Goal: Task Accomplishment & Management: Complete application form

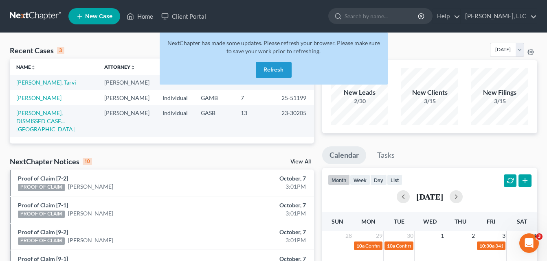
click at [275, 74] on button "Refresh" at bounding box center [274, 70] width 36 height 16
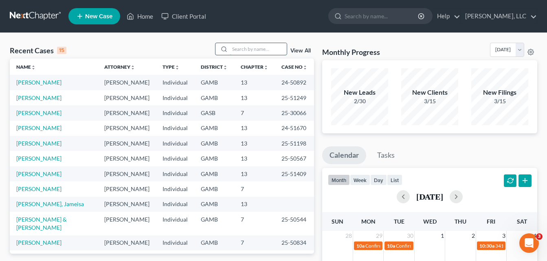
click at [258, 48] on input "search" at bounding box center [258, 49] width 57 height 12
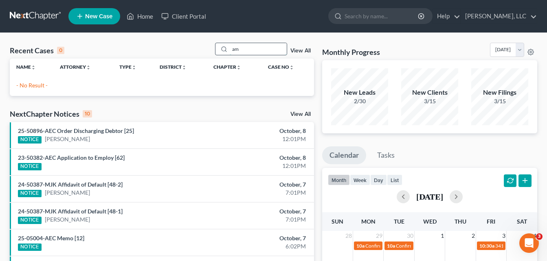
type input "a"
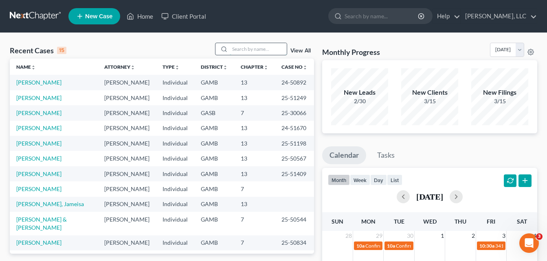
click at [273, 48] on input "search" at bounding box center [258, 49] width 57 height 12
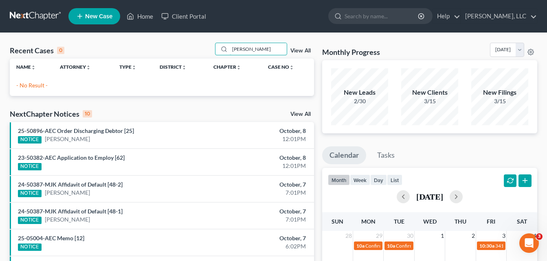
type input "[PERSON_NAME]"
click at [111, 15] on span "New Case" at bounding box center [98, 16] width 27 height 6
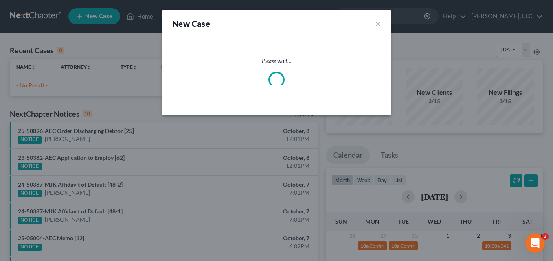
select select "18"
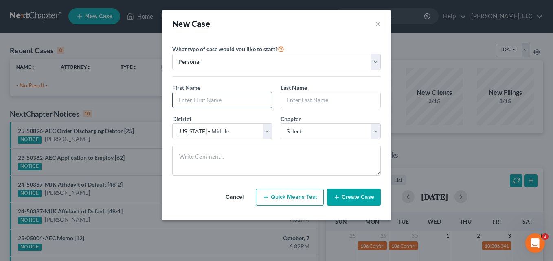
click at [190, 102] on input "text" at bounding box center [222, 99] width 99 height 15
type input "[PERSON_NAME]"
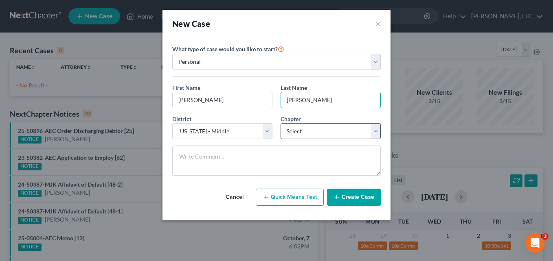
type input "[PERSON_NAME]"
click at [306, 130] on select "Select 7 11 12 13" at bounding box center [331, 131] width 100 height 16
select select "0"
click at [281, 123] on select "Select 7 11 12 13" at bounding box center [331, 131] width 100 height 16
click at [367, 197] on button "Create Case" at bounding box center [354, 197] width 54 height 17
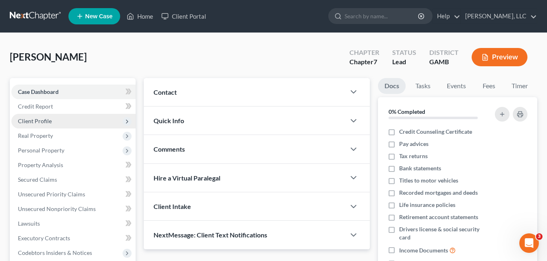
click at [41, 123] on span "Client Profile" at bounding box center [35, 121] width 34 height 7
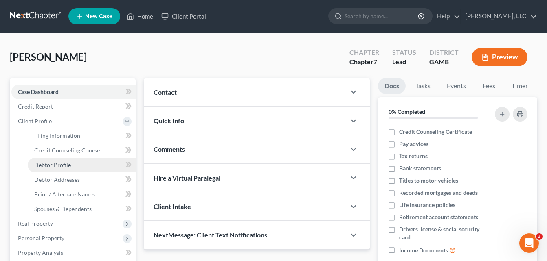
click at [55, 166] on span "Debtor Profile" at bounding box center [52, 165] width 37 height 7
select select "0"
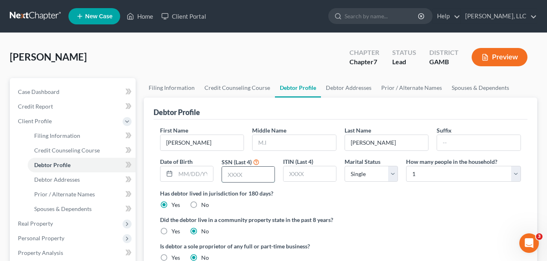
click at [238, 171] on input "text" at bounding box center [248, 174] width 53 height 15
type input "7630"
click at [184, 176] on input "text" at bounding box center [194, 174] width 37 height 15
type input "[DATE]"
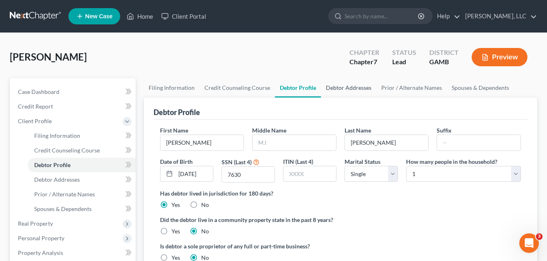
scroll to position [0, 0]
click at [341, 88] on link "Debtor Addresses" at bounding box center [348, 88] width 55 height 20
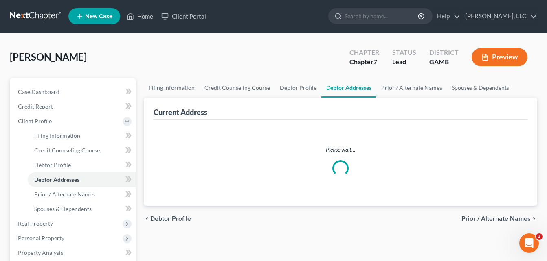
select select "0"
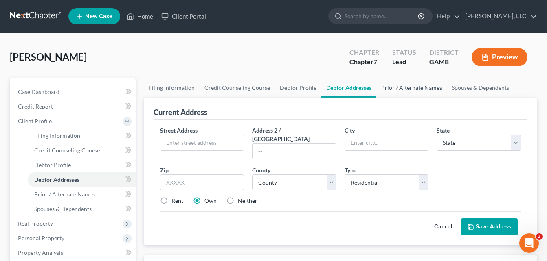
click at [416, 90] on link "Prior / Alternate Names" at bounding box center [411, 88] width 70 height 20
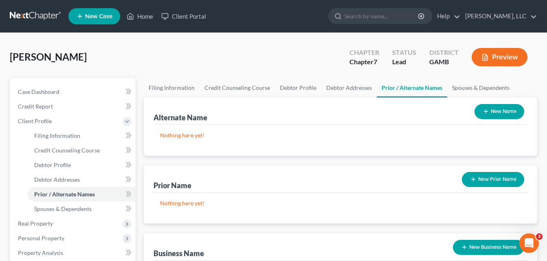
click at [508, 116] on button "New Name" at bounding box center [500, 111] width 50 height 15
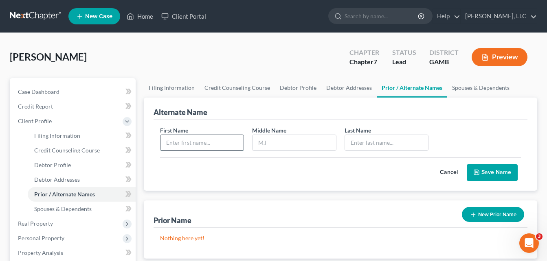
click at [210, 147] on input "text" at bounding box center [201, 142] width 83 height 15
type input "[PERSON_NAME]"
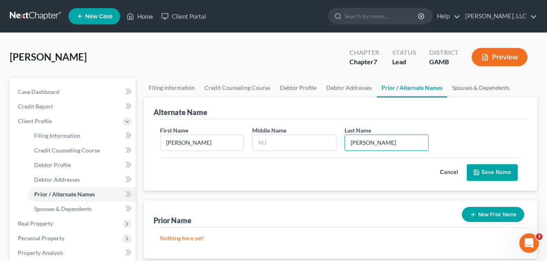
type input "[PERSON_NAME]"
click at [492, 171] on button "Save Name" at bounding box center [492, 173] width 51 height 17
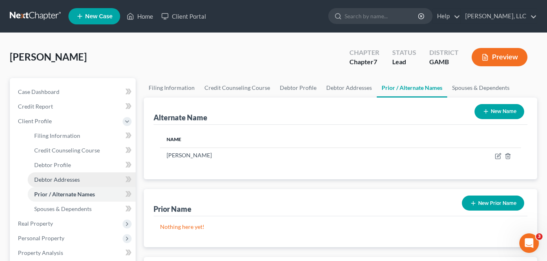
click at [55, 182] on span "Debtor Addresses" at bounding box center [57, 179] width 46 height 7
select select "0"
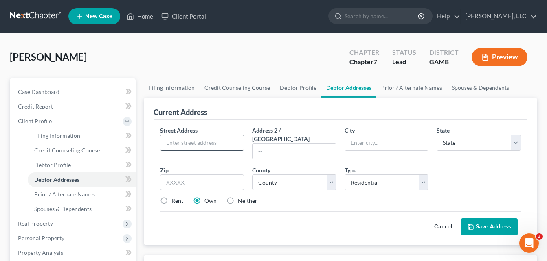
click at [178, 143] on input "text" at bounding box center [201, 142] width 83 height 15
type input "[STREET_ADDRESS]"
click at [213, 176] on input "text" at bounding box center [202, 183] width 84 height 16
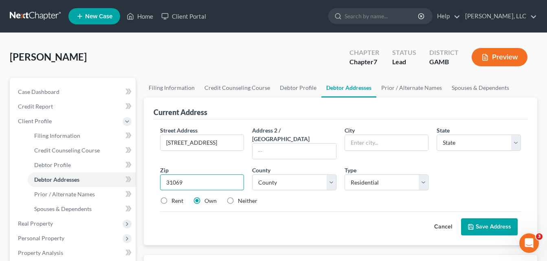
type input "31069"
type input "[PERSON_NAME]"
select select "10"
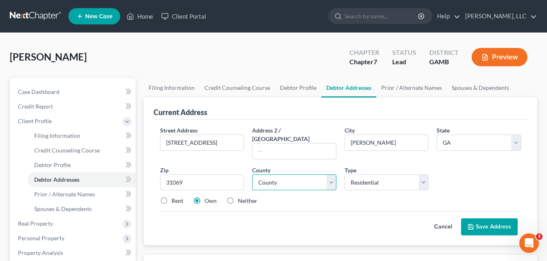
click at [291, 175] on select "County [GEOGRAPHIC_DATA] [GEOGRAPHIC_DATA] [GEOGRAPHIC_DATA] [GEOGRAPHIC_DATA] …" at bounding box center [294, 183] width 84 height 16
click at [237, 143] on input "[STREET_ADDRESS]" at bounding box center [201, 142] width 83 height 15
type input "[STREET_ADDRESS]"
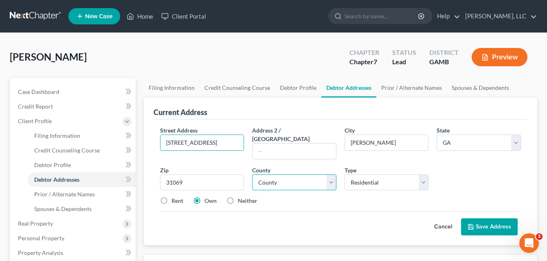
click at [269, 175] on select "County [GEOGRAPHIC_DATA] [GEOGRAPHIC_DATA] [GEOGRAPHIC_DATA] [GEOGRAPHIC_DATA] …" at bounding box center [294, 183] width 84 height 16
select select "75"
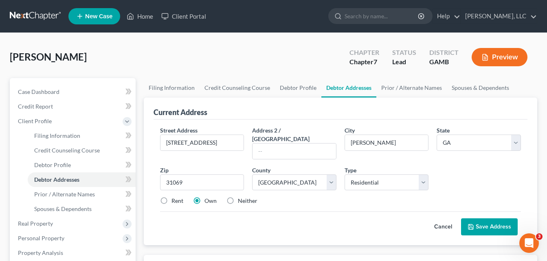
click at [176, 197] on label "Rent" at bounding box center [177, 201] width 12 height 8
click at [176, 197] on input "Rent" at bounding box center [177, 199] width 5 height 5
radio input "true"
click at [481, 220] on button "Save Address" at bounding box center [489, 227] width 57 height 17
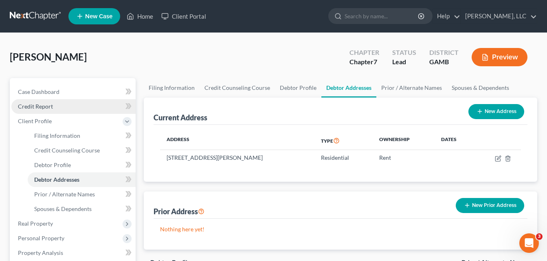
click at [35, 108] on span "Credit Report" at bounding box center [35, 106] width 35 height 7
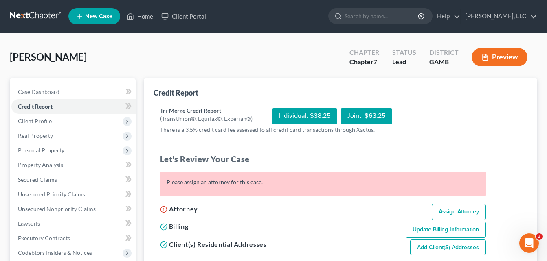
click at [462, 210] on link "Assign Attorney" at bounding box center [459, 212] width 54 height 16
select select "1"
select select "0"
select select "18"
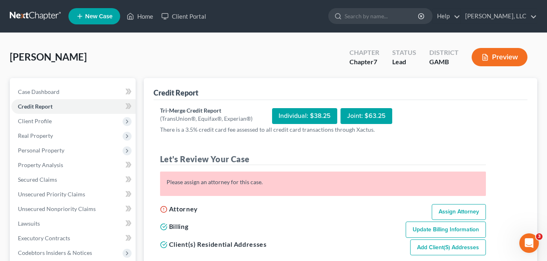
select select "10"
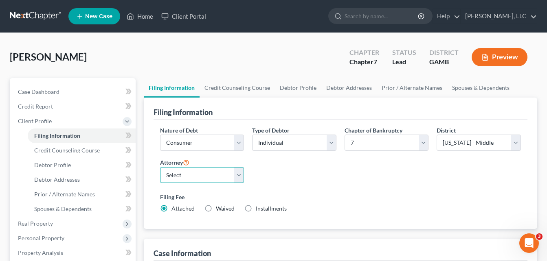
click at [210, 176] on select "Select [PERSON_NAME]" at bounding box center [202, 175] width 84 height 16
select select "0"
click at [160, 167] on select "Select [PERSON_NAME]" at bounding box center [202, 175] width 84 height 16
click at [145, 19] on link "Home" at bounding box center [140, 16] width 35 height 15
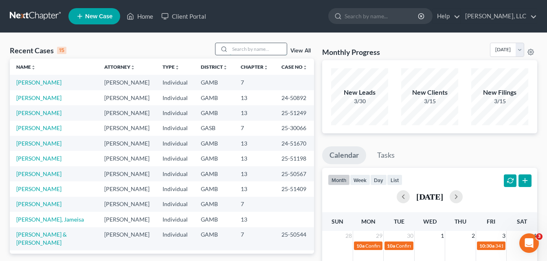
click at [259, 47] on input "search" at bounding box center [258, 49] width 57 height 12
type input "[PERSON_NAME]"
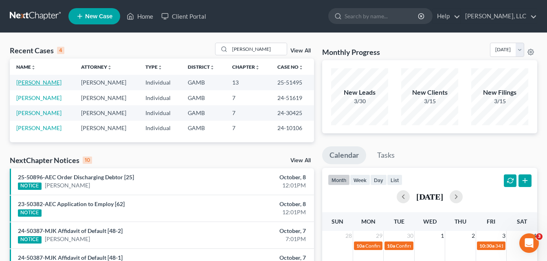
click at [27, 84] on link "[PERSON_NAME]" at bounding box center [38, 82] width 45 height 7
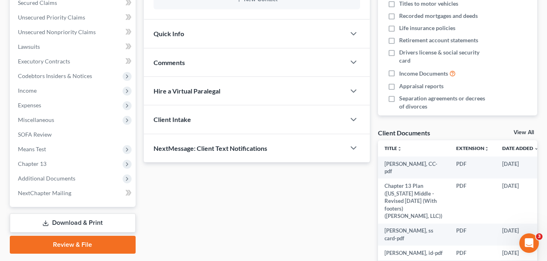
scroll to position [179, 0]
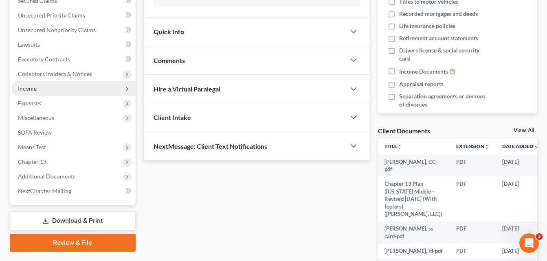
click at [31, 90] on span "Income" at bounding box center [27, 88] width 19 height 7
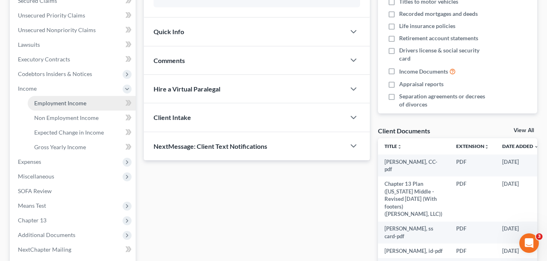
click at [52, 102] on span "Employment Income" at bounding box center [60, 103] width 52 height 7
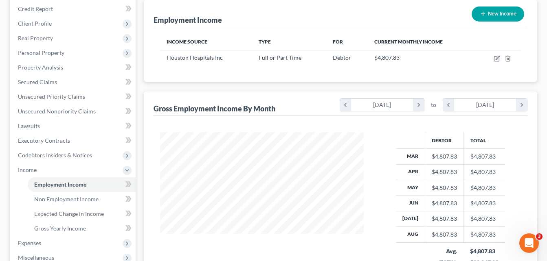
scroll to position [114, 0]
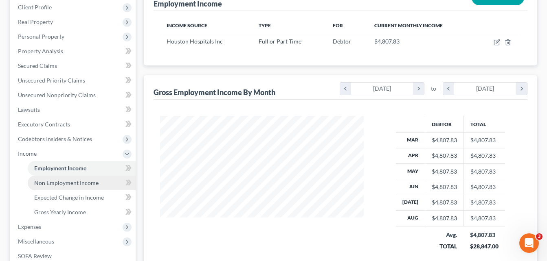
click at [70, 186] on span "Non Employment Income" at bounding box center [66, 183] width 64 height 7
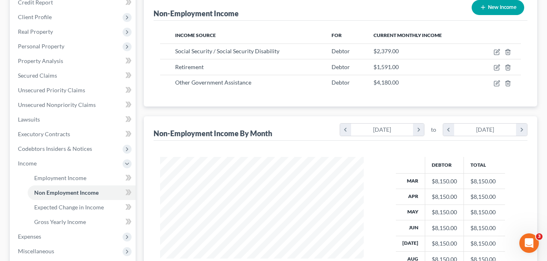
scroll to position [114, 0]
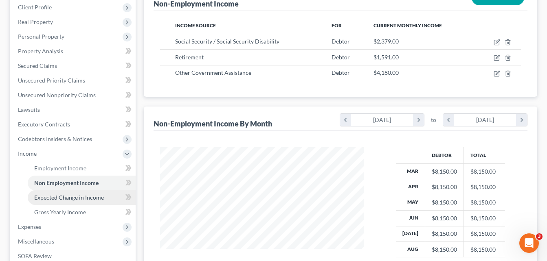
click at [75, 200] on span "Expected Change in Income" at bounding box center [69, 197] width 70 height 7
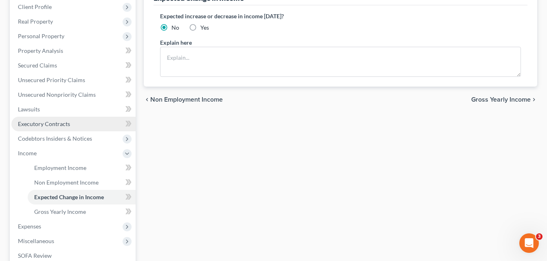
scroll to position [147, 0]
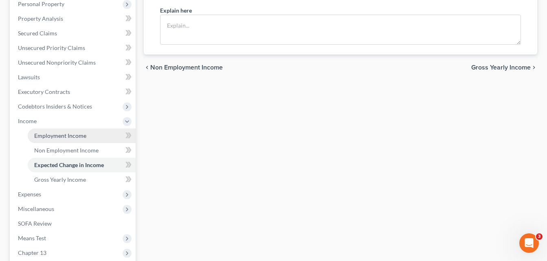
click at [57, 137] on span "Employment Income" at bounding box center [60, 135] width 52 height 7
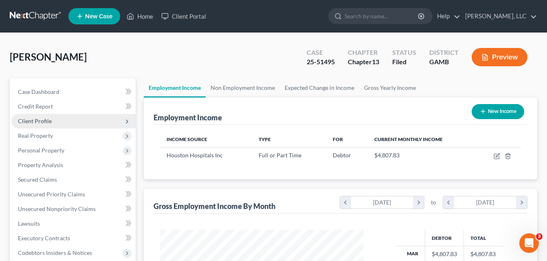
scroll to position [146, 220]
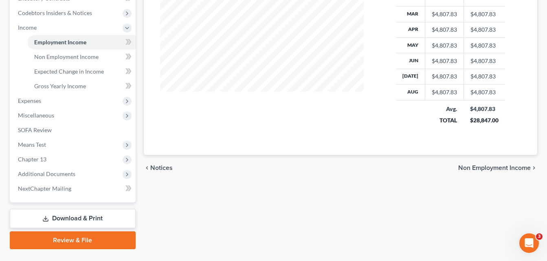
scroll to position [259, 0]
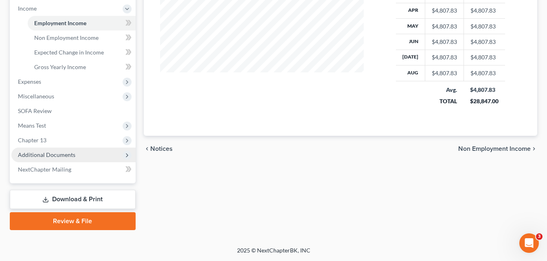
click at [56, 156] on span "Additional Documents" at bounding box center [46, 155] width 57 height 7
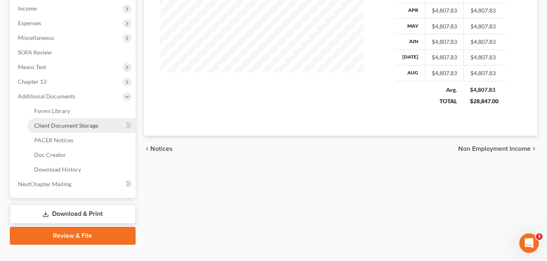
click at [58, 127] on span "Client Document Storage" at bounding box center [66, 125] width 64 height 7
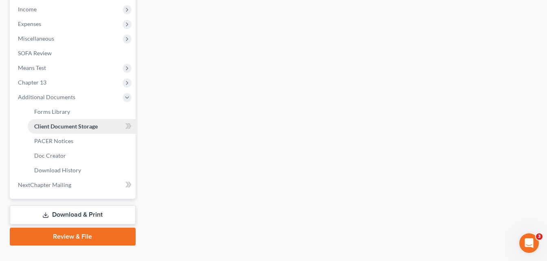
scroll to position [229, 0]
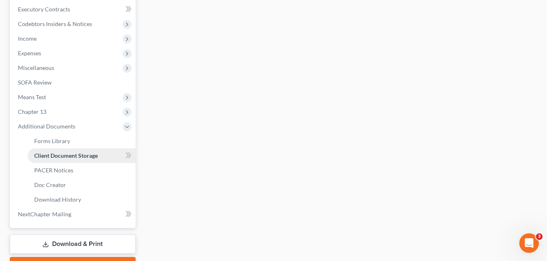
select select "22"
select select "12"
select select "6"
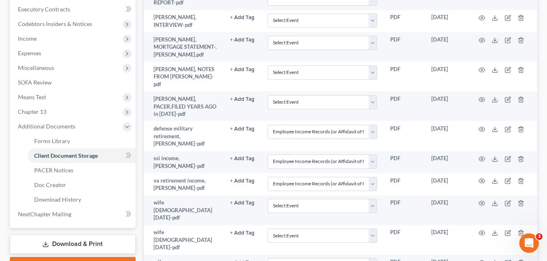
scroll to position [0, 0]
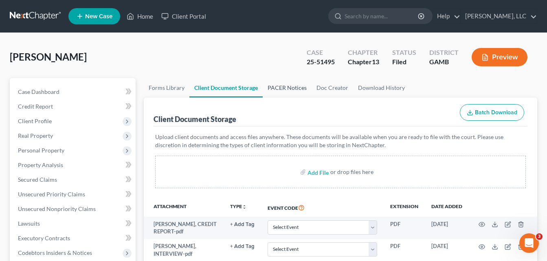
click at [287, 88] on link "PACER Notices" at bounding box center [287, 88] width 49 height 20
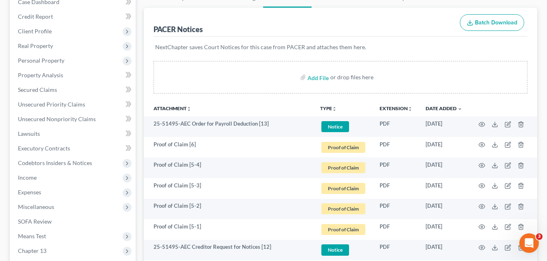
scroll to position [98, 0]
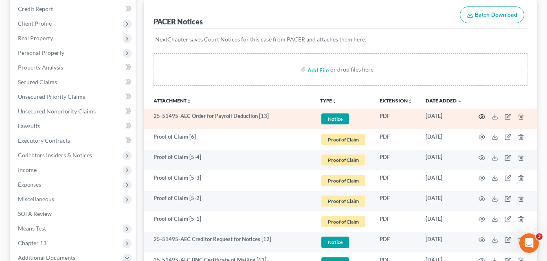
click at [483, 116] on icon "button" at bounding box center [482, 117] width 7 height 7
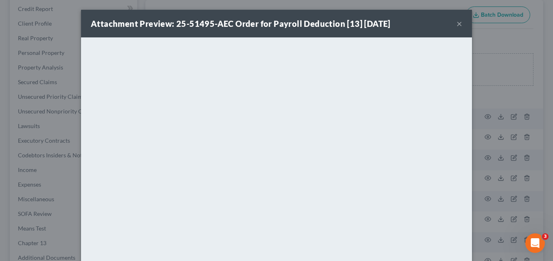
click at [457, 25] on button "×" at bounding box center [460, 24] width 6 height 10
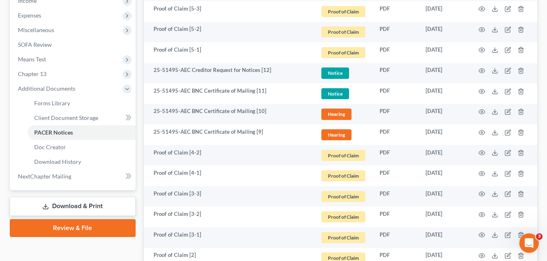
scroll to position [277, 0]
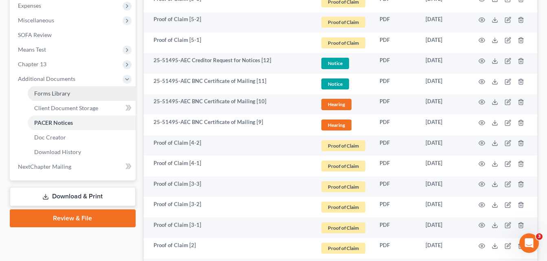
click at [53, 93] on span "Forms Library" at bounding box center [52, 93] width 36 height 7
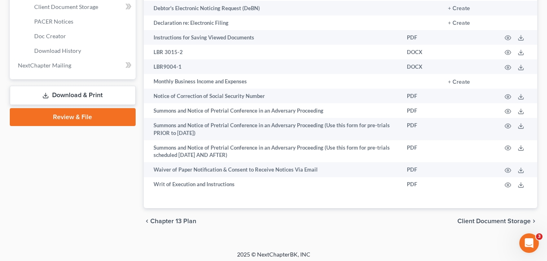
scroll to position [382, 0]
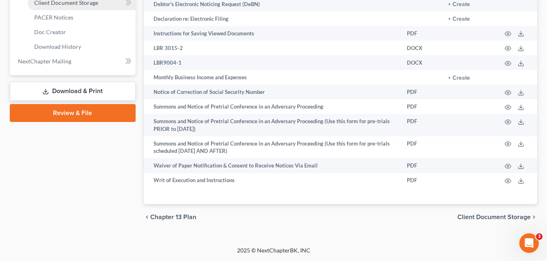
click at [65, 9] on link "Client Document Storage" at bounding box center [82, 3] width 108 height 15
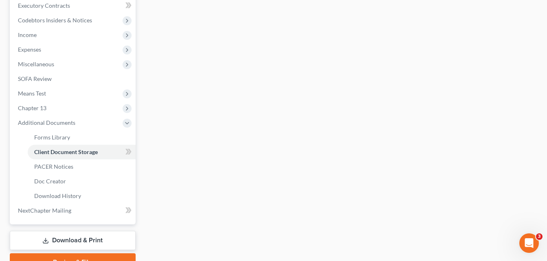
select select "22"
select select "12"
select select "6"
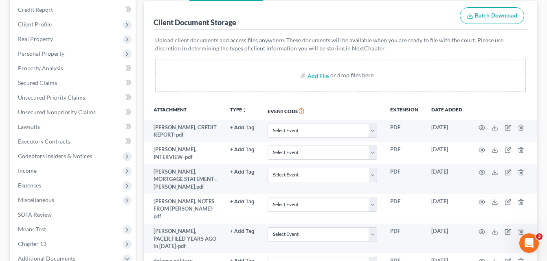
scroll to position [98, 0]
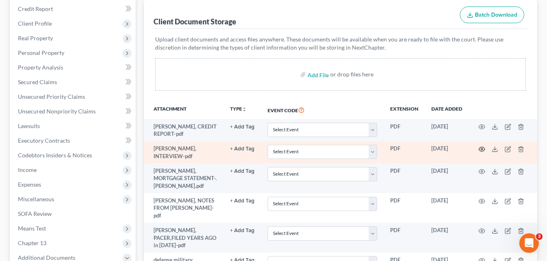
click at [482, 149] on icon "button" at bounding box center [482, 149] width 7 height 7
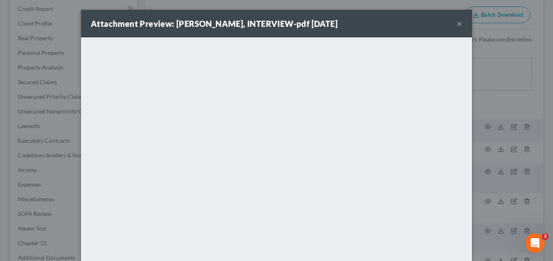
click at [457, 29] on button "×" at bounding box center [460, 24] width 6 height 10
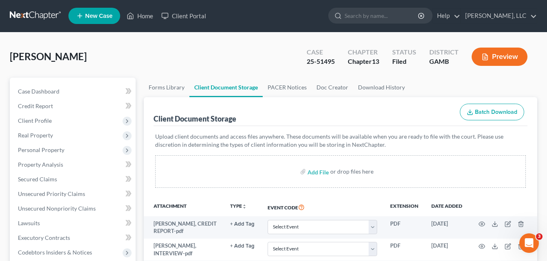
scroll to position [0, 0]
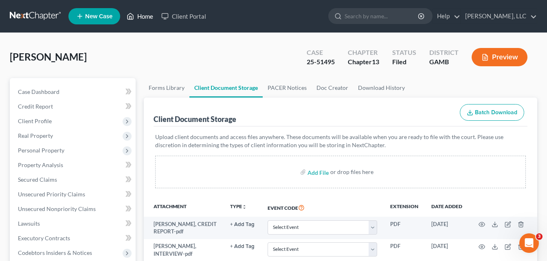
click at [141, 18] on link "Home" at bounding box center [140, 16] width 35 height 15
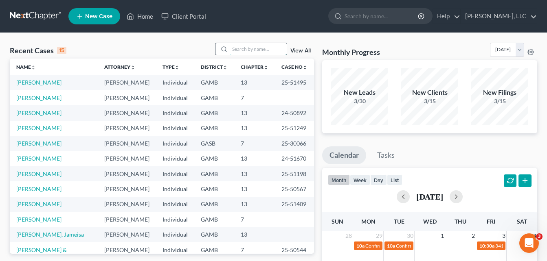
click at [244, 47] on input "search" at bounding box center [258, 49] width 57 height 12
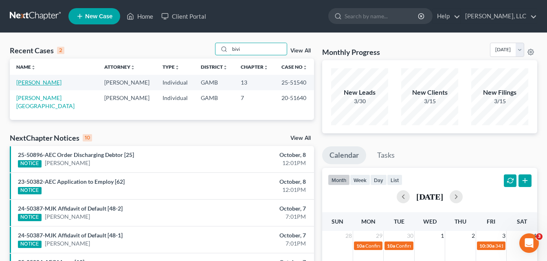
type input "bivi"
click at [46, 82] on link "[PERSON_NAME]" at bounding box center [38, 82] width 45 height 7
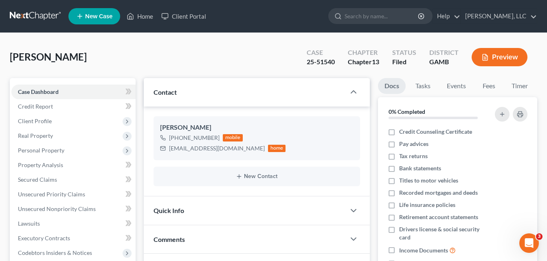
click at [144, 20] on link "Home" at bounding box center [140, 16] width 35 height 15
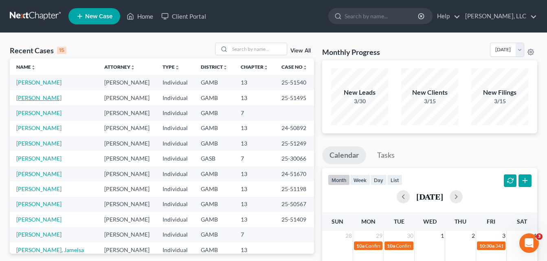
click at [38, 96] on link "[PERSON_NAME]" at bounding box center [38, 97] width 45 height 7
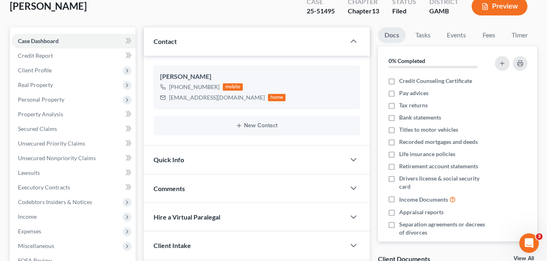
scroll to position [49, 0]
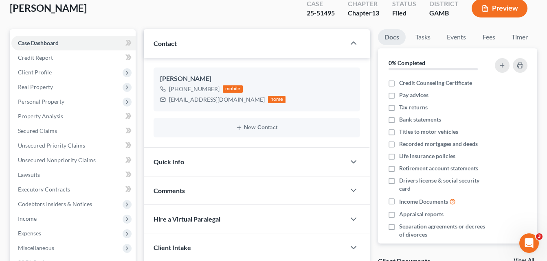
click at [109, 8] on div "[PERSON_NAME] Upgraded Case 25-51495 Chapter Chapter 13 Status [GEOGRAPHIC_DATA…" at bounding box center [273, 11] width 527 height 35
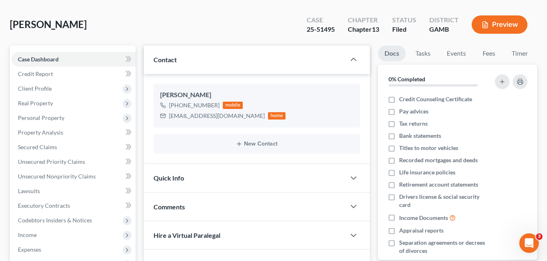
scroll to position [0, 0]
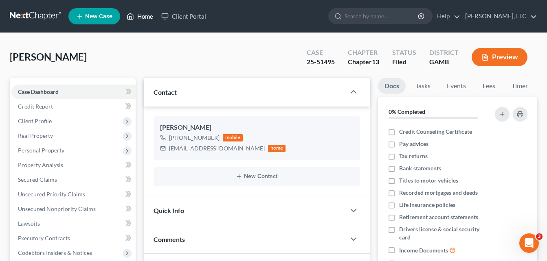
click at [145, 15] on link "Home" at bounding box center [140, 16] width 35 height 15
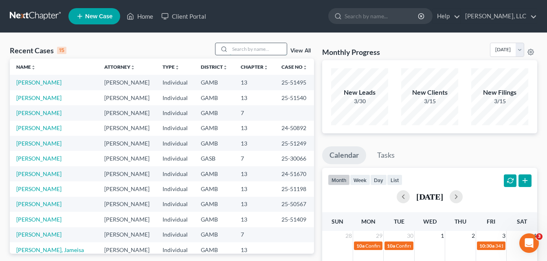
click at [242, 49] on input "search" at bounding box center [258, 49] width 57 height 12
click at [36, 81] on link "[PERSON_NAME]" at bounding box center [38, 82] width 45 height 7
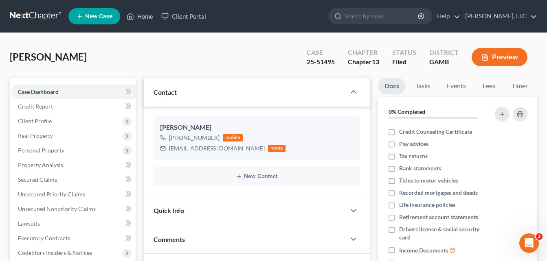
click at [140, 60] on div "[PERSON_NAME] Upgraded Case 25-51495 Chapter Chapter 13 Status [GEOGRAPHIC_DATA…" at bounding box center [273, 60] width 527 height 35
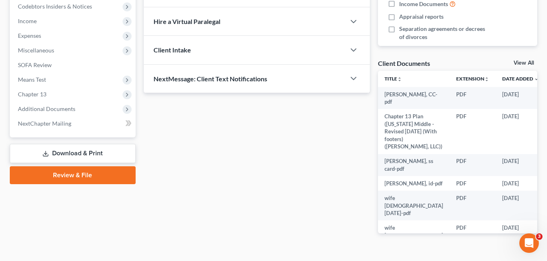
scroll to position [231, 0]
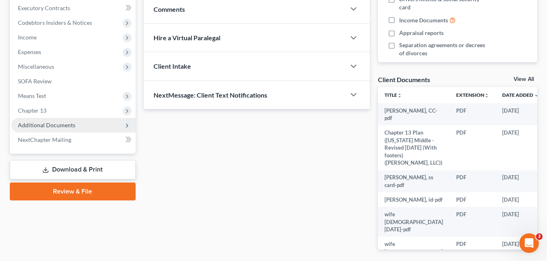
click at [56, 127] on span "Additional Documents" at bounding box center [46, 125] width 57 height 7
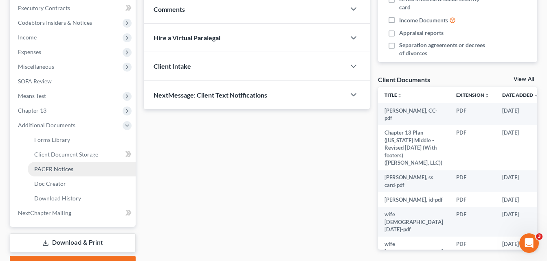
click at [51, 169] on span "PACER Notices" at bounding box center [53, 169] width 39 height 7
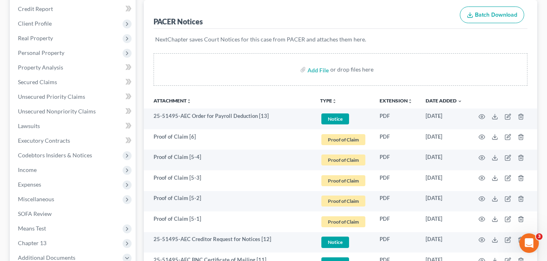
scroll to position [81, 0]
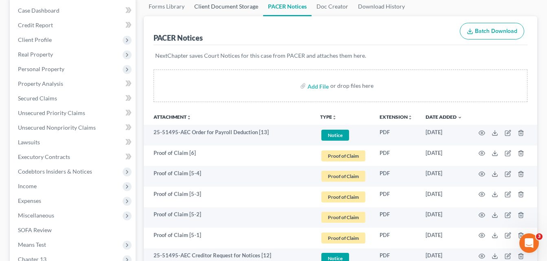
click at [221, 8] on link "Client Document Storage" at bounding box center [226, 7] width 74 height 20
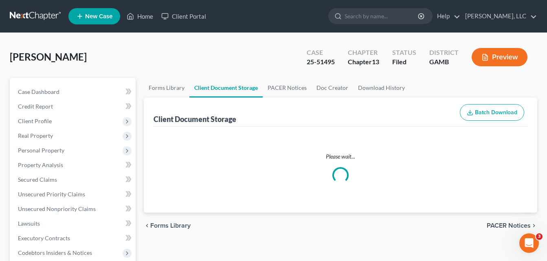
select select "22"
select select "12"
select select "6"
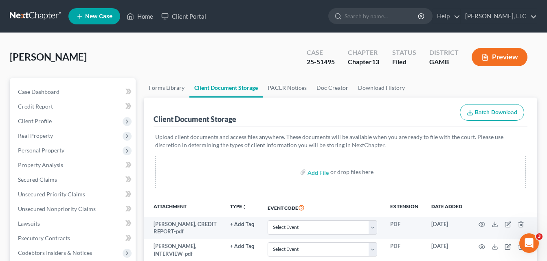
click at [142, 77] on div "[PERSON_NAME] Upgraded Case 25-51495 Chapter Chapter 13 Status [GEOGRAPHIC_DATA…" at bounding box center [273, 60] width 527 height 35
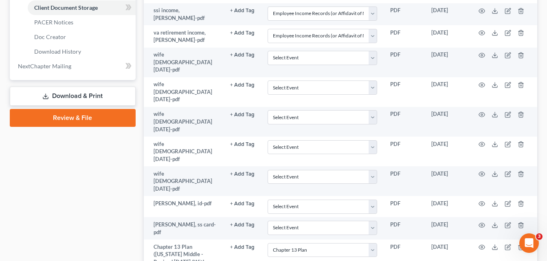
scroll to position [411, 0]
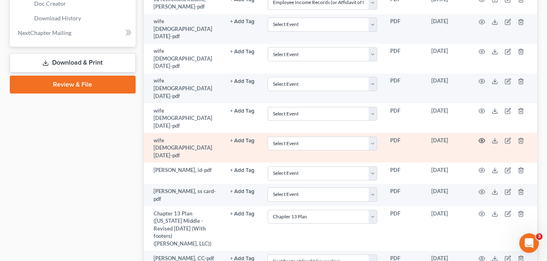
click at [483, 138] on icon "button" at bounding box center [482, 141] width 7 height 7
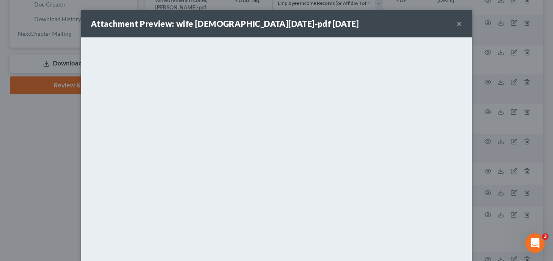
click at [457, 25] on button "×" at bounding box center [460, 24] width 6 height 10
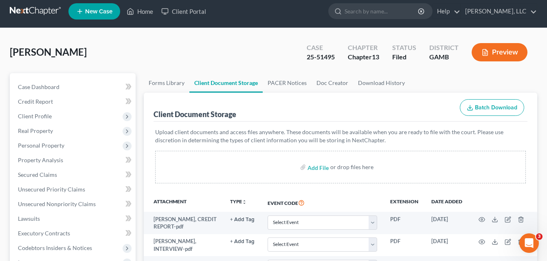
scroll to position [0, 0]
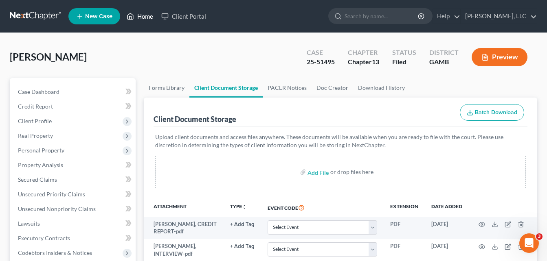
click at [142, 21] on link "Home" at bounding box center [140, 16] width 35 height 15
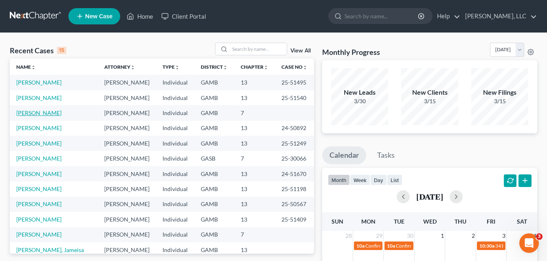
click at [42, 116] on link "[PERSON_NAME]" at bounding box center [38, 113] width 45 height 7
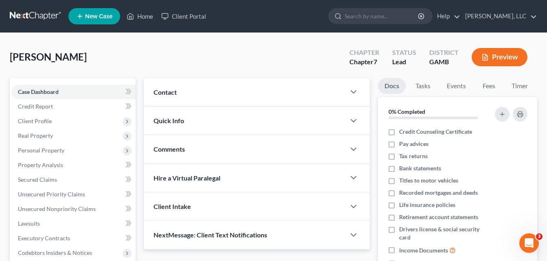
click at [165, 94] on span "Contact" at bounding box center [165, 92] width 23 height 8
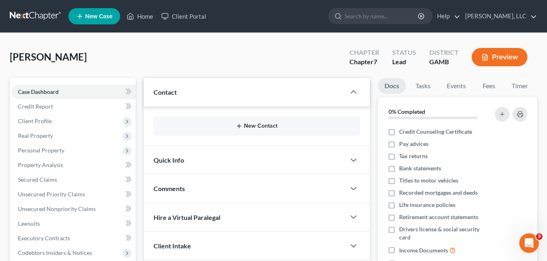
click at [253, 127] on button "New Contact" at bounding box center [256, 126] width 193 height 7
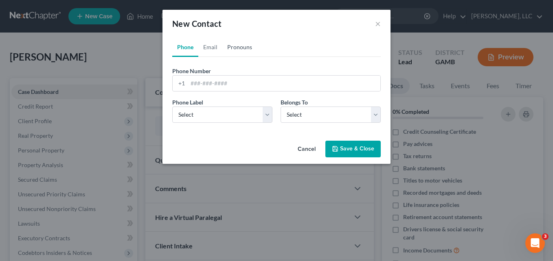
click at [244, 46] on link "Pronouns" at bounding box center [239, 47] width 35 height 20
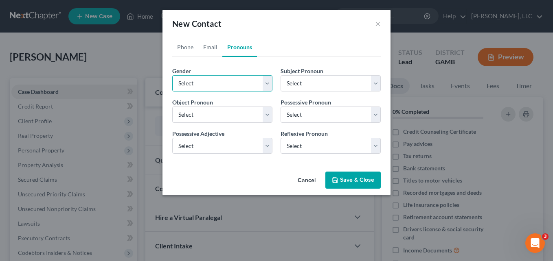
click at [227, 83] on select "Select [DEMOGRAPHIC_DATA] [DEMOGRAPHIC_DATA] [DEMOGRAPHIC_DATA] More Than One P…" at bounding box center [222, 83] width 100 height 16
select select "1"
click at [172, 75] on select "Select [DEMOGRAPHIC_DATA] [DEMOGRAPHIC_DATA] [DEMOGRAPHIC_DATA] More Than One P…" at bounding box center [222, 83] width 100 height 16
select select "1"
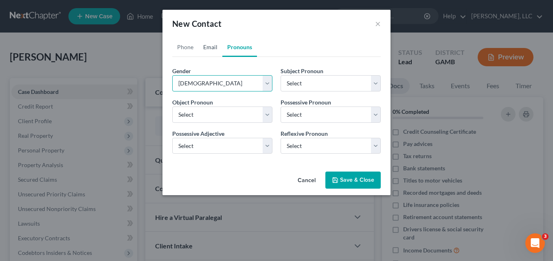
select select "1"
click at [212, 49] on link "Email" at bounding box center [210, 47] width 24 height 20
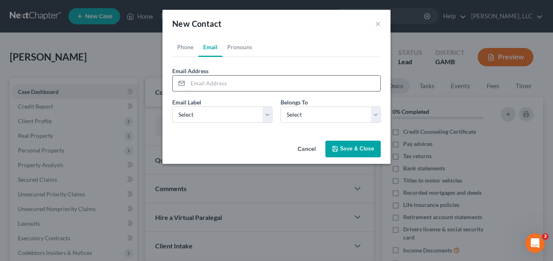
click at [218, 82] on input "email" at bounding box center [284, 83] width 193 height 15
type input "[EMAIL_ADDRESS][DOMAIN_NAME]"
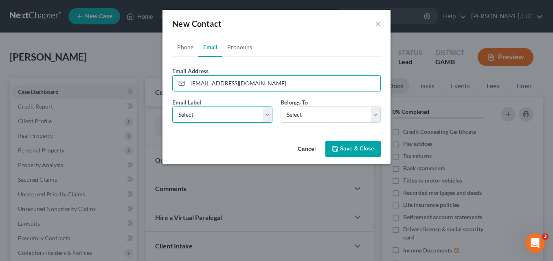
click at [206, 121] on select "Select Home Work Other" at bounding box center [222, 115] width 100 height 16
select select "0"
click at [172, 107] on select "Select Home Work Other" at bounding box center [222, 115] width 100 height 16
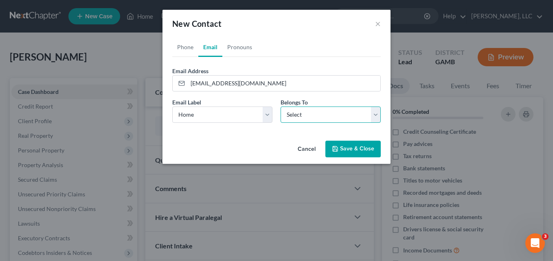
drag, startPoint x: 306, startPoint y: 119, endPoint x: 303, endPoint y: 123, distance: 5.1
click at [306, 119] on select "Select Client Other" at bounding box center [331, 115] width 100 height 16
select select "0"
click at [281, 107] on select "Select Client Other" at bounding box center [331, 115] width 100 height 16
click at [344, 149] on button "Save & Close" at bounding box center [352, 149] width 55 height 17
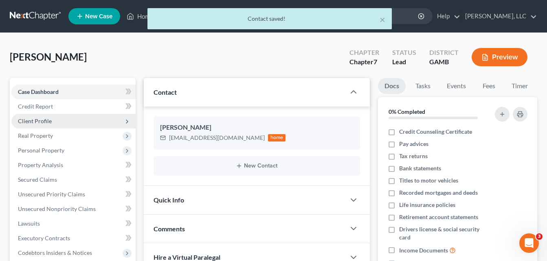
click at [37, 125] on span "Client Profile" at bounding box center [73, 121] width 124 height 15
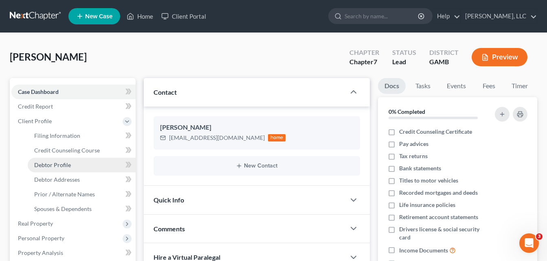
click at [49, 166] on span "Debtor Profile" at bounding box center [52, 165] width 37 height 7
select select "0"
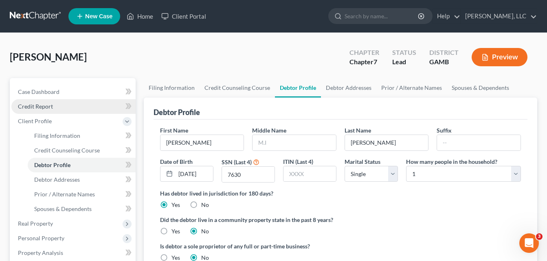
click at [42, 105] on span "Credit Report" at bounding box center [35, 106] width 35 height 7
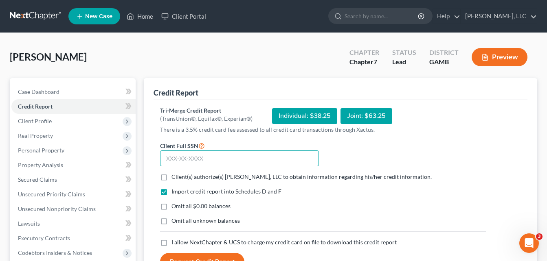
click at [189, 162] on input "text" at bounding box center [239, 159] width 159 height 16
type input "134-60-7630"
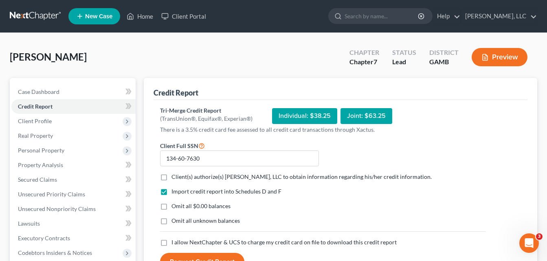
click at [171, 180] on label "Client(s) authorize(s) [PERSON_NAME], LLC to obtain information regarding his/h…" at bounding box center [301, 177] width 260 height 8
click at [175, 178] on input "Client(s) authorize(s) [PERSON_NAME], LLC to obtain information regarding his/h…" at bounding box center [177, 175] width 5 height 5
checkbox input "true"
click at [171, 208] on label "Omit all $0.00 balances" at bounding box center [200, 206] width 59 height 8
click at [175, 208] on input "Omit all $0.00 balances" at bounding box center [177, 204] width 5 height 5
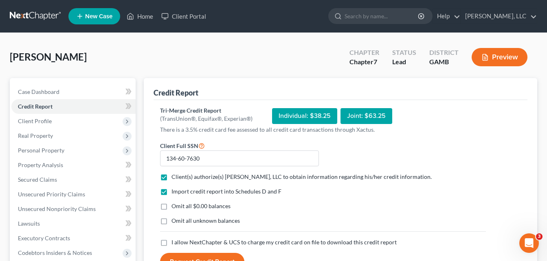
checkbox input "true"
click at [171, 219] on label "Omit all unknown balances" at bounding box center [205, 221] width 68 height 8
click at [175, 219] on input "Omit all unknown balances" at bounding box center [177, 219] width 5 height 5
checkbox input "true"
click at [171, 241] on label "I allow NextChapter & UCS to charge my credit card on file to download this cre…" at bounding box center [283, 243] width 225 height 8
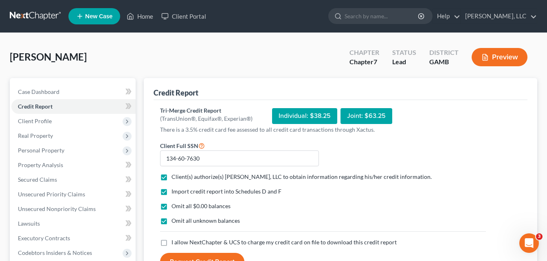
click at [175, 241] on input "I allow NextChapter & UCS to charge my credit card on file to download this cre…" at bounding box center [177, 241] width 5 height 5
checkbox input "true"
click at [174, 256] on button "Request Credit Report" at bounding box center [202, 262] width 84 height 18
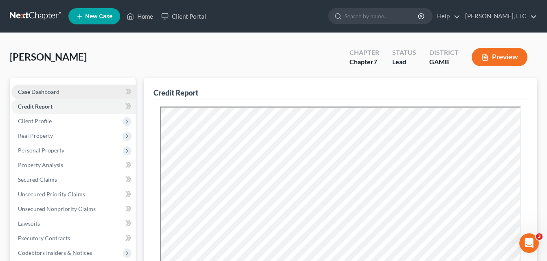
click at [57, 94] on span "Case Dashboard" at bounding box center [39, 91] width 42 height 7
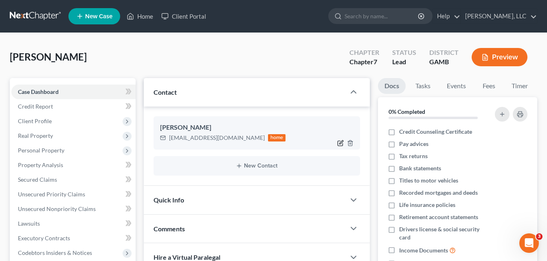
click at [340, 141] on icon "button" at bounding box center [340, 143] width 5 height 5
select select "0"
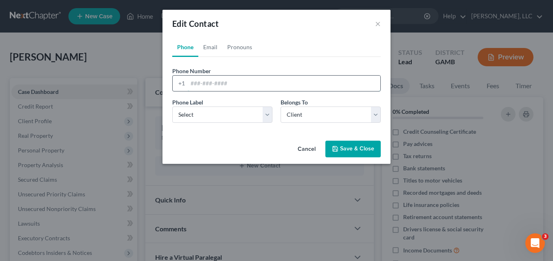
click at [225, 85] on input "tel" at bounding box center [284, 83] width 193 height 15
type input "8605181006"
click at [209, 118] on select "Select Mobile Home Work Other" at bounding box center [222, 115] width 100 height 16
select select "0"
click at [172, 107] on select "Select Mobile Home Work Other" at bounding box center [222, 115] width 100 height 16
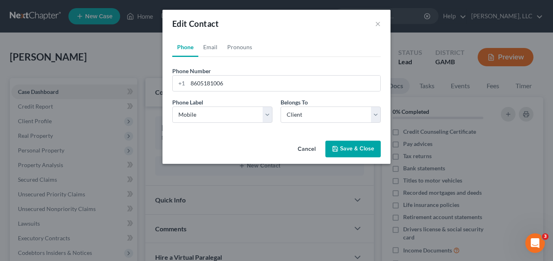
click at [349, 149] on button "Save & Close" at bounding box center [352, 149] width 55 height 17
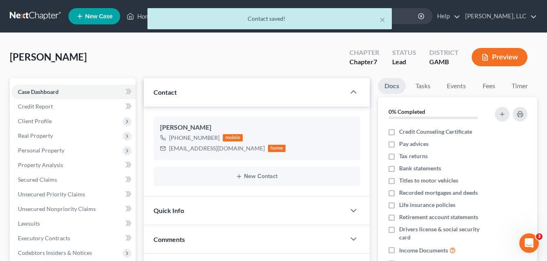
click at [141, 55] on div "[PERSON_NAME] Upgraded Chapter Chapter 7 Status Lead District GAMB Preview" at bounding box center [273, 60] width 527 height 35
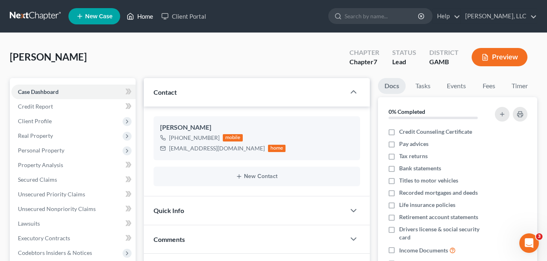
click at [146, 19] on link "Home" at bounding box center [140, 16] width 35 height 15
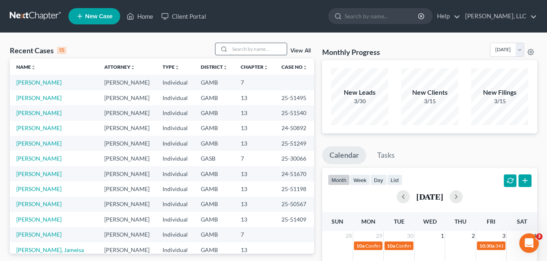
click at [244, 50] on input "search" at bounding box center [258, 49] width 57 height 12
click at [31, 127] on link "[PERSON_NAME]" at bounding box center [38, 128] width 45 height 7
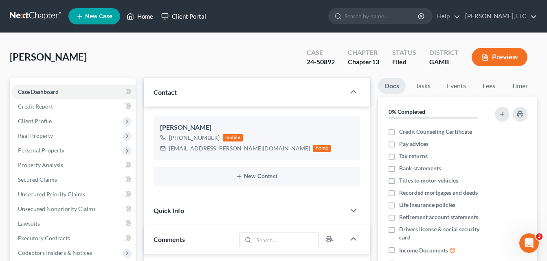
drag, startPoint x: 140, startPoint y: 22, endPoint x: 168, endPoint y: 20, distance: 28.6
click at [140, 22] on link "Home" at bounding box center [140, 16] width 35 height 15
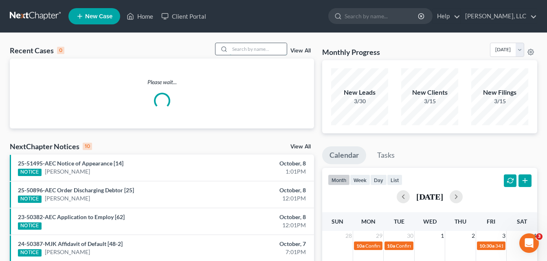
click at [240, 46] on input "search" at bounding box center [258, 49] width 57 height 12
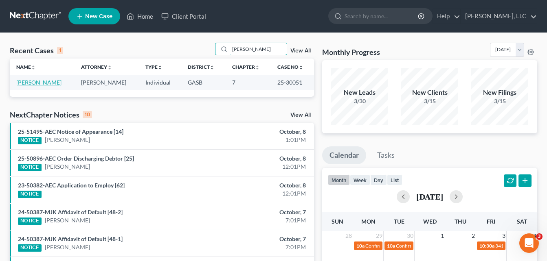
type input "[PERSON_NAME]"
click at [35, 84] on link "[PERSON_NAME]" at bounding box center [38, 82] width 45 height 7
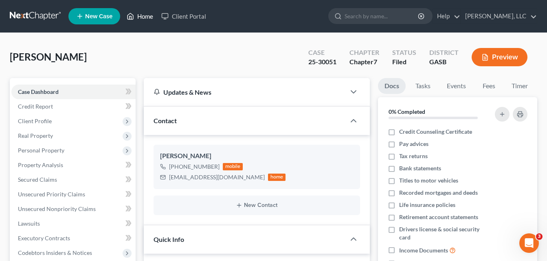
click at [146, 16] on link "Home" at bounding box center [140, 16] width 35 height 15
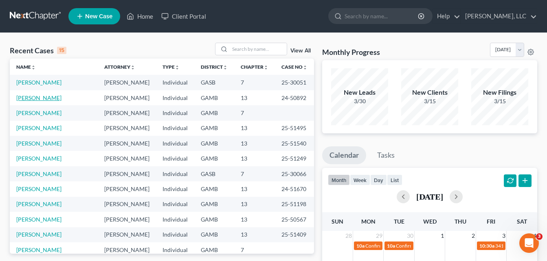
click at [38, 97] on link "[PERSON_NAME]" at bounding box center [38, 97] width 45 height 7
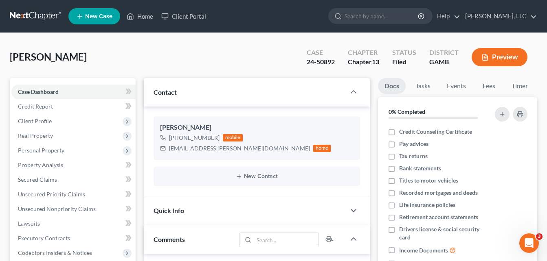
click at [143, 54] on div "[PERSON_NAME] Upgraded Case 24-50892 Chapter Chapter 13 Status [GEOGRAPHIC_DATA…" at bounding box center [273, 60] width 527 height 35
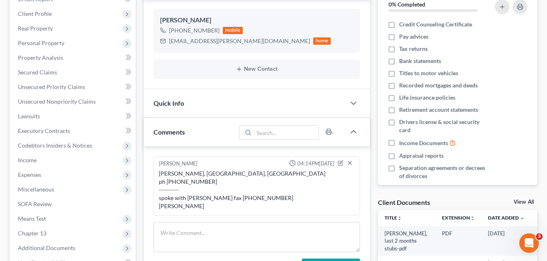
scroll to position [98, 0]
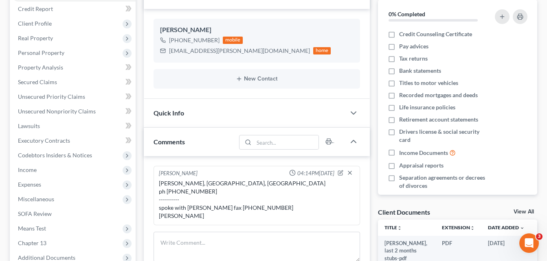
click at [5, 48] on div "[PERSON_NAME] Upgraded Case 24-50892 Chapter Chapter 13 Status Filed District […" at bounding box center [273, 173] width 547 height 477
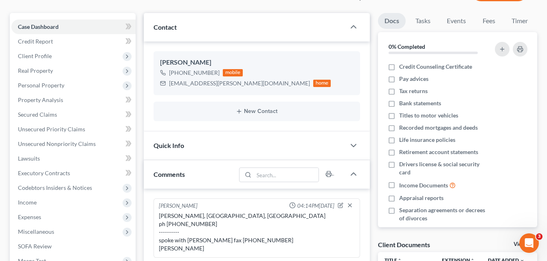
scroll to position [81, 0]
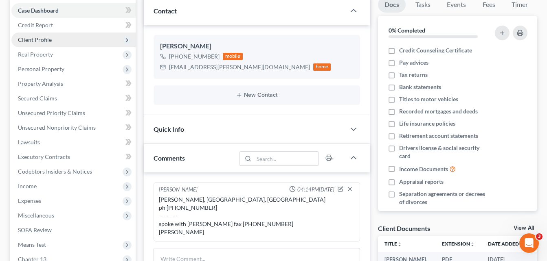
click at [38, 39] on span "Client Profile" at bounding box center [35, 39] width 34 height 7
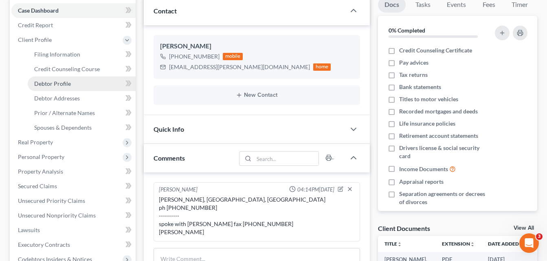
click at [47, 81] on span "Debtor Profile" at bounding box center [52, 83] width 37 height 7
select select "0"
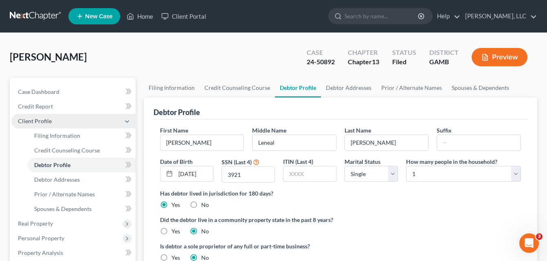
click at [36, 123] on span "Client Profile" at bounding box center [35, 121] width 34 height 7
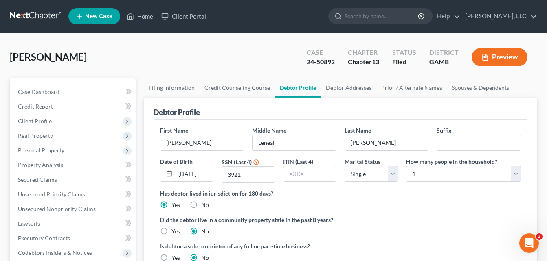
click at [3, 145] on div "[PERSON_NAME] Upgraded Case 24-50892 Chapter Chapter 13 Status Filed District […" at bounding box center [273, 240] width 547 height 415
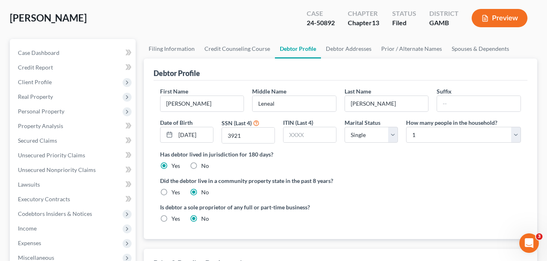
scroll to position [38, 0]
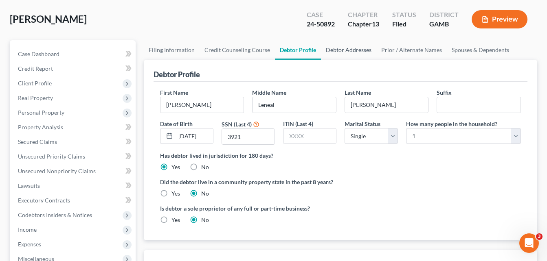
click at [344, 55] on link "Debtor Addresses" at bounding box center [348, 50] width 55 height 20
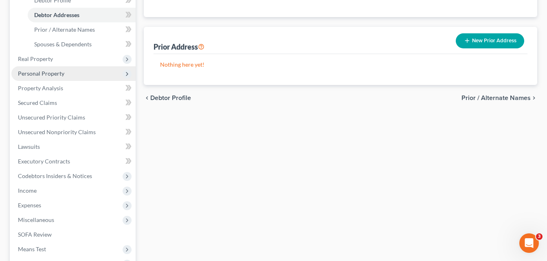
scroll to position [179, 0]
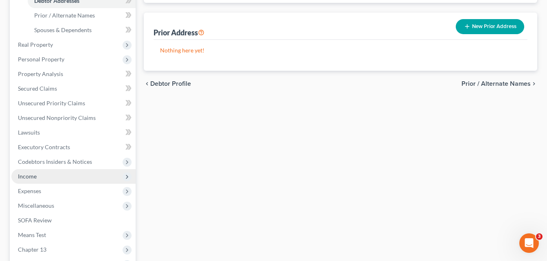
click at [31, 178] on span "Income" at bounding box center [27, 176] width 19 height 7
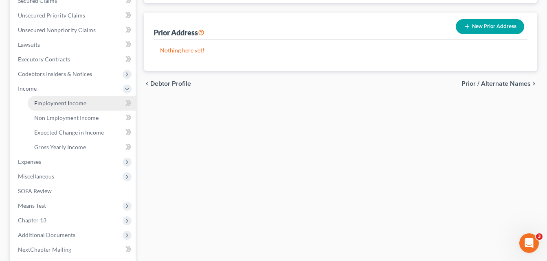
click at [56, 101] on span "Employment Income" at bounding box center [60, 103] width 52 height 7
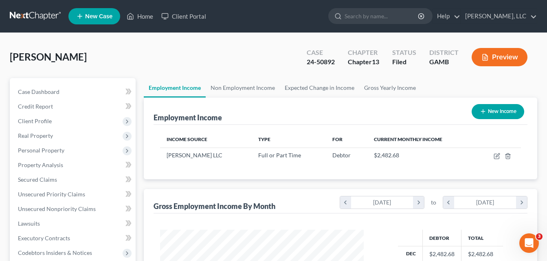
scroll to position [146, 220]
click at [142, 57] on div "[PERSON_NAME] Upgraded Case 24-50892 Chapter Chapter 13 Status [GEOGRAPHIC_DATA…" at bounding box center [273, 60] width 527 height 35
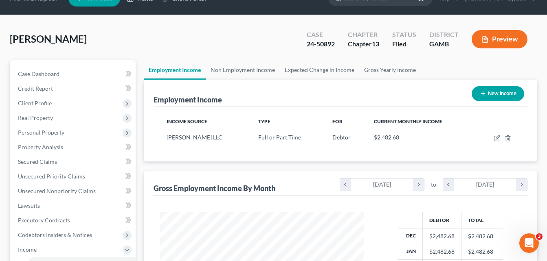
scroll to position [0, 0]
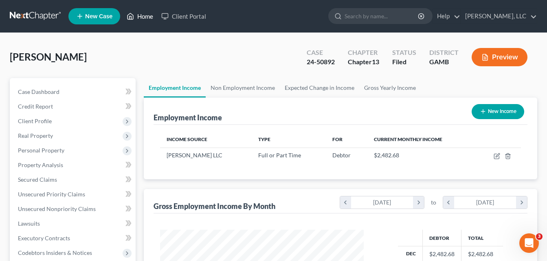
click at [138, 20] on link "Home" at bounding box center [140, 16] width 35 height 15
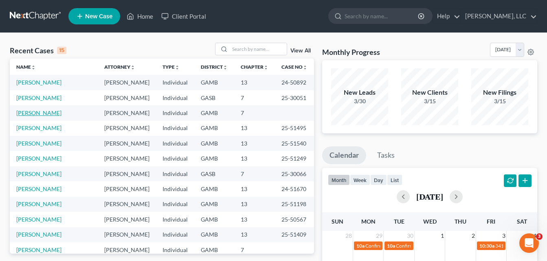
click at [37, 114] on link "[PERSON_NAME]" at bounding box center [38, 113] width 45 height 7
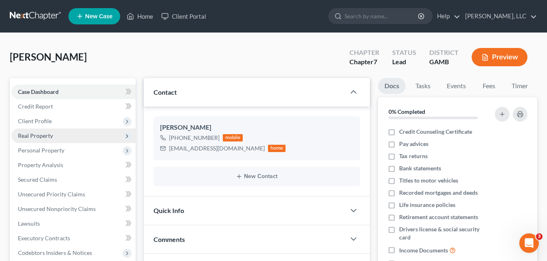
drag, startPoint x: 39, startPoint y: 122, endPoint x: 39, endPoint y: 136, distance: 14.7
click at [39, 122] on span "Client Profile" at bounding box center [35, 121] width 34 height 7
click at [39, 136] on span "Real Property" at bounding box center [35, 135] width 35 height 7
drag, startPoint x: 37, startPoint y: 139, endPoint x: 18, endPoint y: 141, distance: 18.4
click at [37, 139] on span "Real Property" at bounding box center [73, 136] width 124 height 15
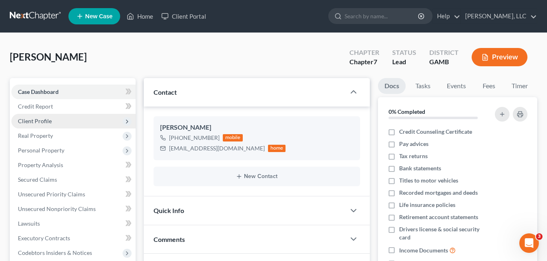
click at [37, 119] on span "Client Profile" at bounding box center [35, 121] width 34 height 7
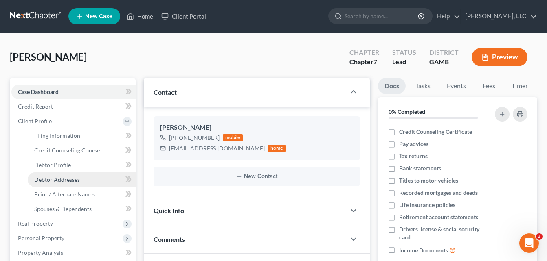
click at [48, 178] on span "Debtor Addresses" at bounding box center [57, 179] width 46 height 7
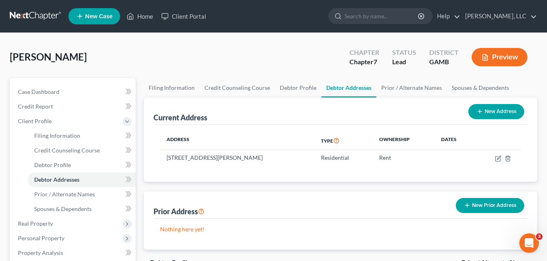
click at [161, 52] on div "[PERSON_NAME] Upgraded Chapter Chapter 7 Status Lead District GAMB Preview" at bounding box center [273, 60] width 527 height 35
click at [149, 52] on div "[PERSON_NAME] Upgraded Chapter Chapter 7 Status Lead District GAMB Preview" at bounding box center [273, 60] width 527 height 35
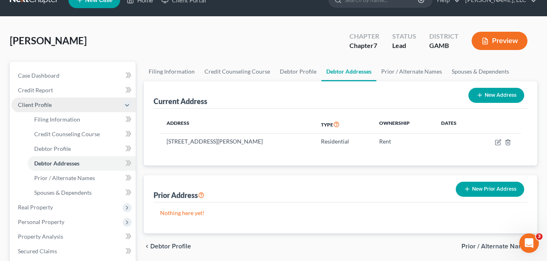
click at [39, 101] on span "Client Profile" at bounding box center [35, 104] width 34 height 7
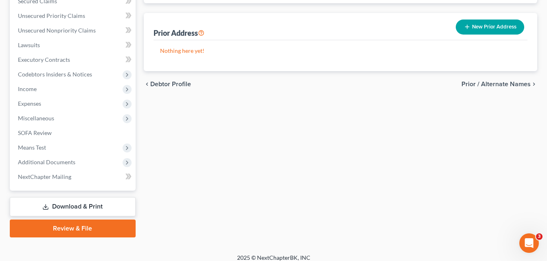
scroll to position [186, 0]
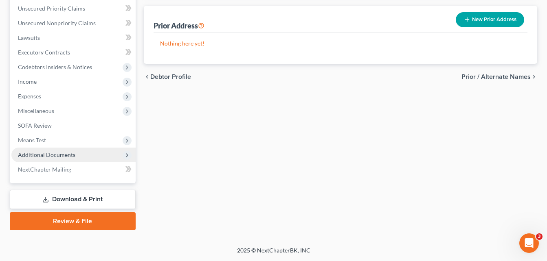
click at [41, 158] on span "Additional Documents" at bounding box center [46, 155] width 57 height 7
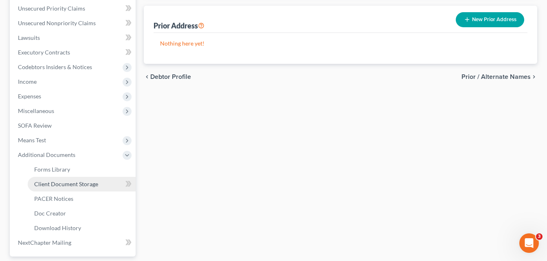
click at [74, 187] on span "Client Document Storage" at bounding box center [66, 184] width 64 height 7
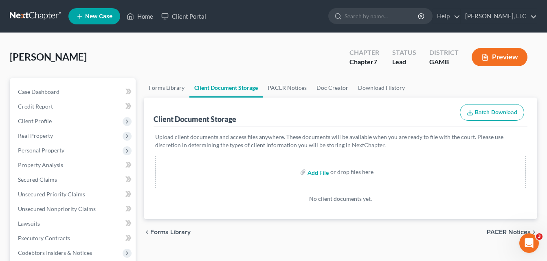
click at [313, 172] on input "file" at bounding box center [318, 172] width 20 height 15
type input "C:\fakepath\[PERSON_NAME], INTERVIEW.pdf"
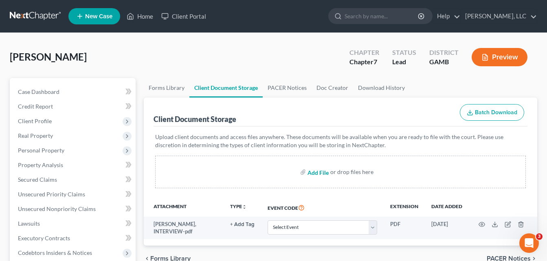
click at [319, 173] on input "file" at bounding box center [318, 172] width 20 height 15
type input "C:\fakepath\[PERSON_NAME], CREDIT REPORT.pdf"
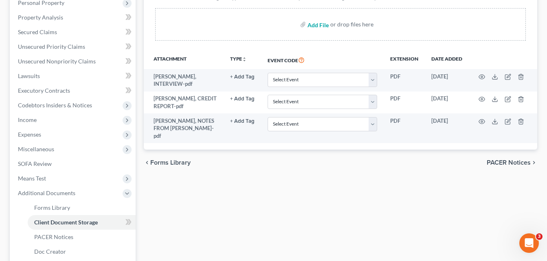
scroll to position [147, 0]
click at [321, 29] on input "file" at bounding box center [318, 25] width 20 height 15
type input "C:\fakepath\2023Tax Return, [PERSON_NAME].PDF"
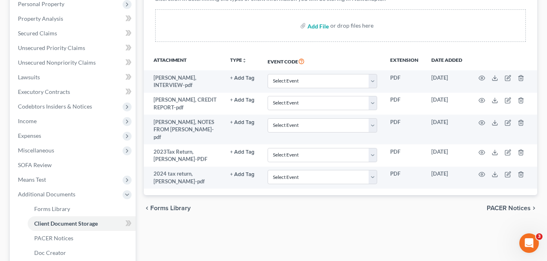
click at [318, 27] on input "file" at bounding box center [318, 25] width 20 height 15
type input "C:\fakepath\Statement for [DATE].pdf"
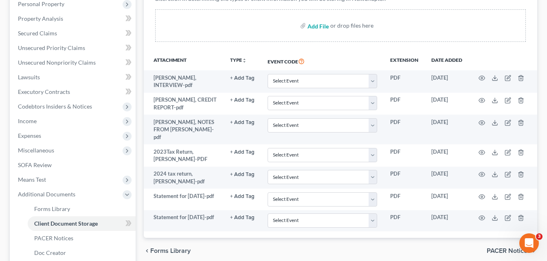
click at [316, 26] on input "file" at bounding box center [318, 25] width 20 height 15
type input "C:\fakepath\Statement for [DATE].pdf"
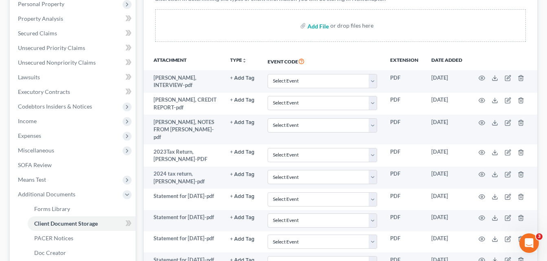
click at [317, 28] on input "file" at bounding box center [318, 25] width 20 height 15
type input "C:\fakepath\Statement for [DATE].pdf"
click at [315, 26] on input "file" at bounding box center [318, 25] width 20 height 15
type input "C:\fakepath\Statement for [DATE].pdf"
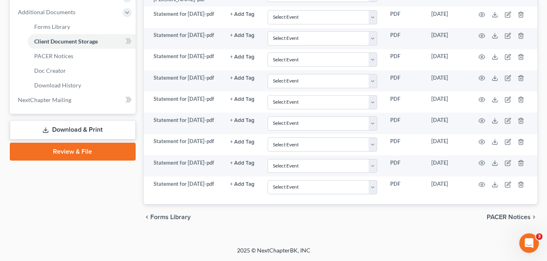
scroll to position [102, 0]
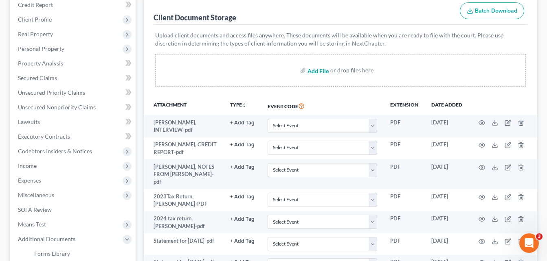
click at [317, 72] on input "file" at bounding box center [318, 70] width 20 height 15
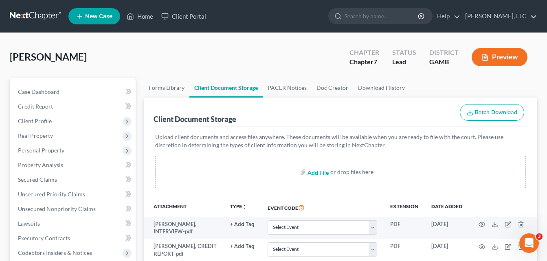
click at [318, 174] on input "file" at bounding box center [318, 172] width 20 height 15
type input "C:\fakepath\Statement for [DATE].pdf"
click at [317, 173] on input "file" at bounding box center [318, 172] width 20 height 15
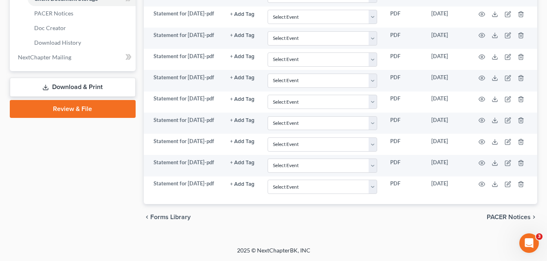
scroll to position [146, 0]
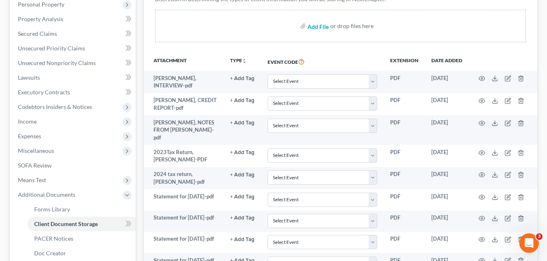
click at [319, 26] on input "file" at bounding box center [318, 26] width 20 height 15
type input "C:\fakepath\Statement for [DATE].pdf"
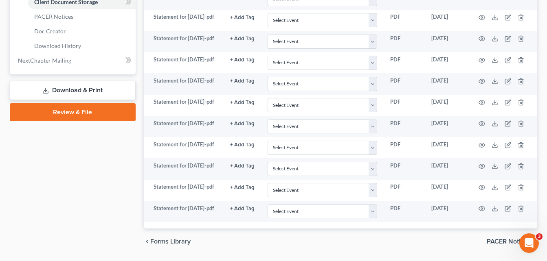
scroll to position [397, 0]
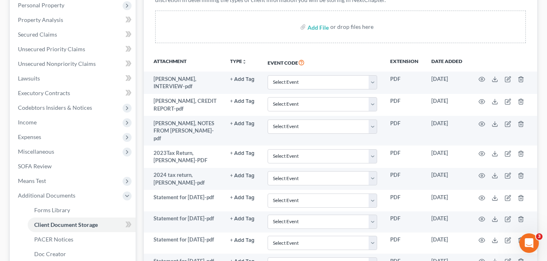
scroll to position [147, 0]
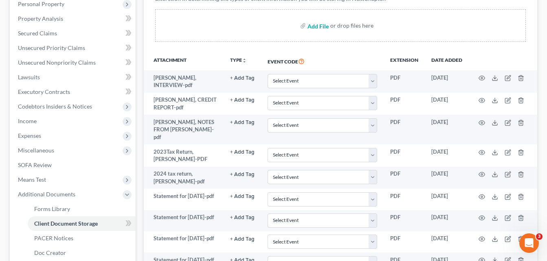
click at [318, 28] on input "file" at bounding box center [318, 25] width 20 height 15
type input "C:\fakepath\[PERSON_NAME] [PERSON_NAME], id.pdf"
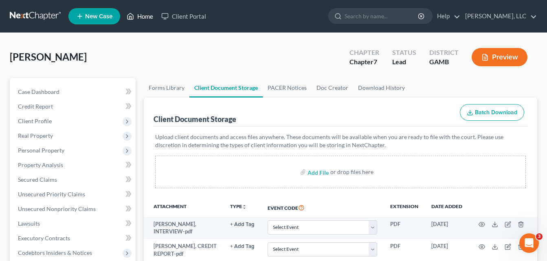
click at [145, 13] on link "Home" at bounding box center [140, 16] width 35 height 15
